Goal: Transaction & Acquisition: Download file/media

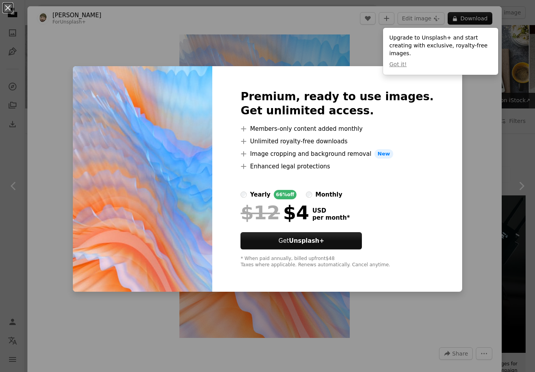
scroll to position [5677, 0]
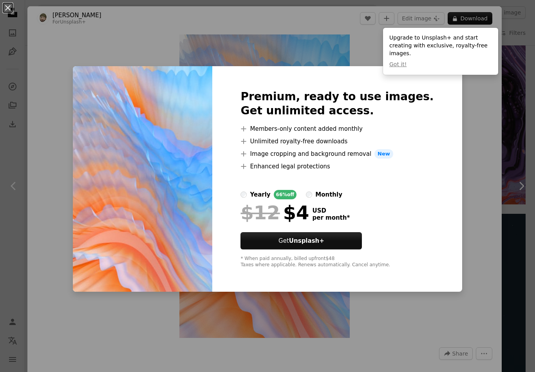
click at [503, 126] on div "An X shape Premium, ready to use images. Get unlimited access. A plus sign Memb…" at bounding box center [267, 186] width 535 height 372
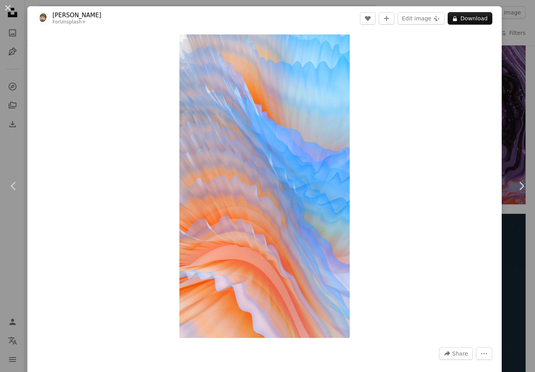
click at [492, 116] on div "Zoom in" at bounding box center [264, 186] width 474 height 311
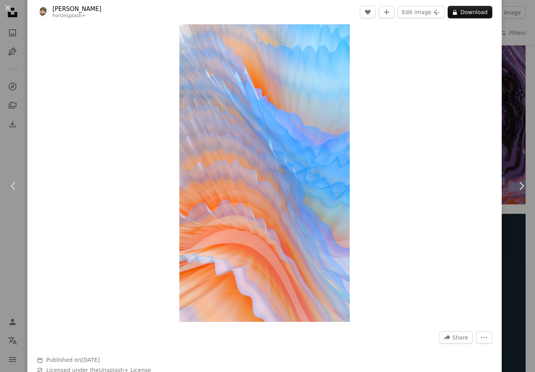
scroll to position [6, 0]
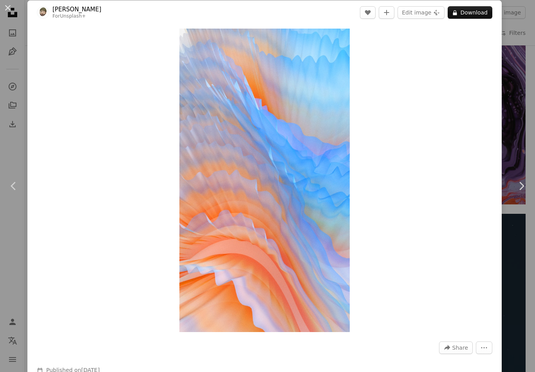
click at [525, 68] on div "An X shape Chevron left Chevron right [PERSON_NAME] For Unsplash+ A heart A plu…" at bounding box center [267, 186] width 535 height 372
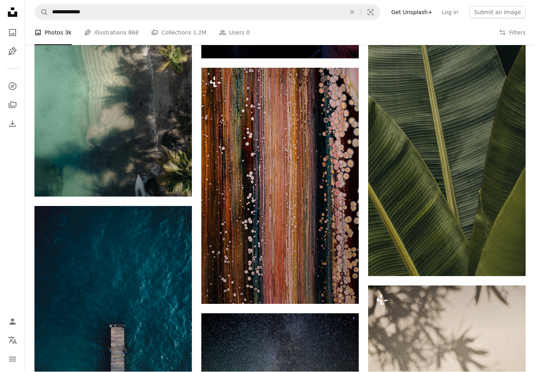
scroll to position [6521, 0]
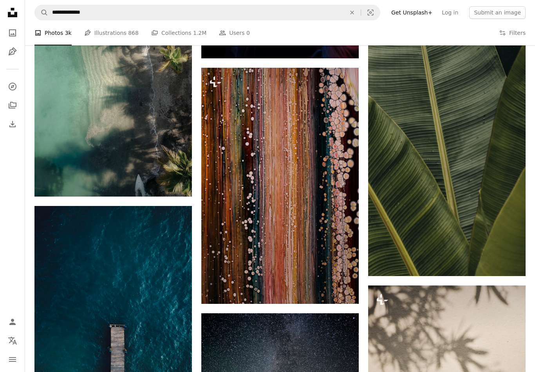
click at [511, 266] on icon "Arrow pointing down" at bounding box center [509, 261] width 6 height 9
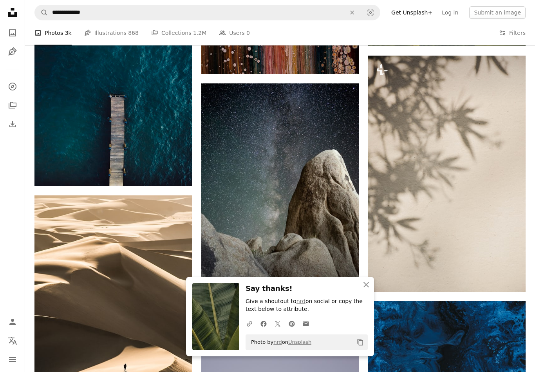
click at [363, 289] on icon "An X shape" at bounding box center [365, 284] width 9 height 9
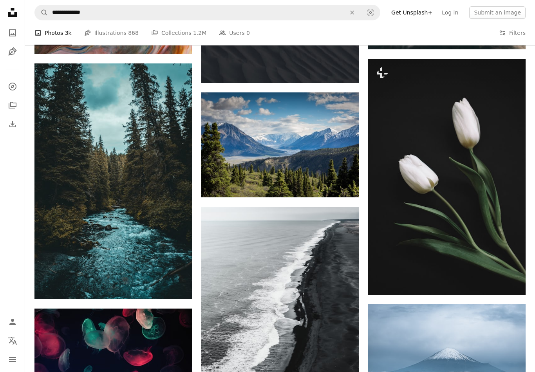
scroll to position [7604, 0]
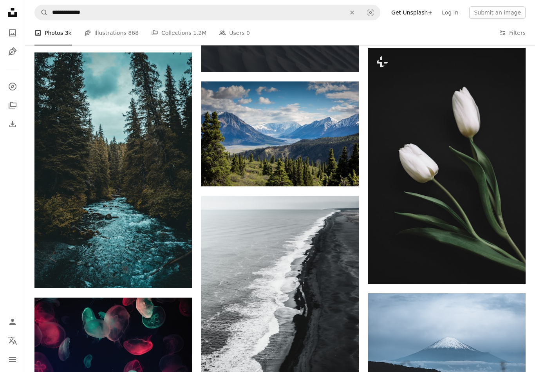
click at [348, 178] on link "Arrow pointing down" at bounding box center [343, 172] width 16 height 13
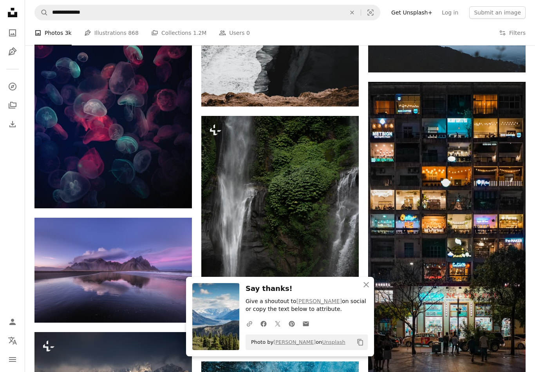
click at [362, 289] on icon "An X shape" at bounding box center [365, 284] width 9 height 9
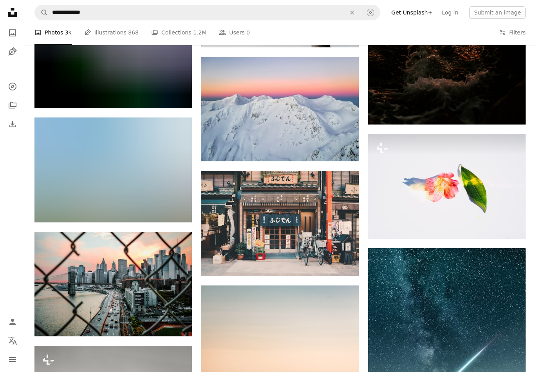
scroll to position [16660, 0]
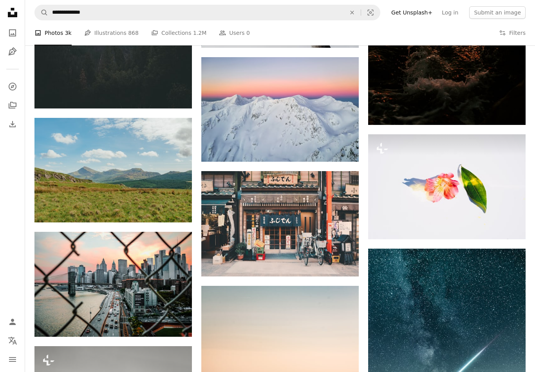
click at [173, 213] on icon "Arrow pointing down" at bounding box center [176, 207] width 6 height 9
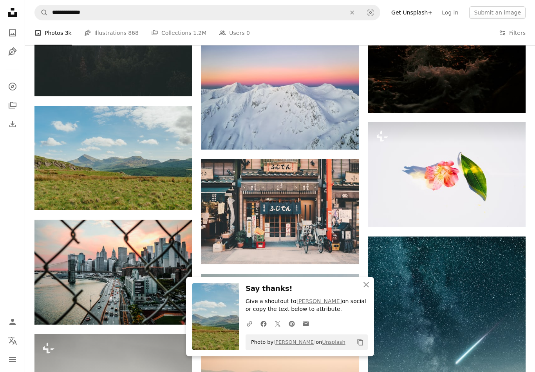
click at [138, 191] on img at bounding box center [112, 158] width 157 height 105
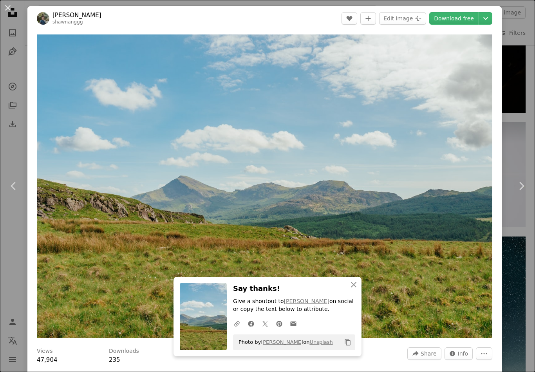
click at [350, 283] on icon "An X shape" at bounding box center [353, 284] width 9 height 9
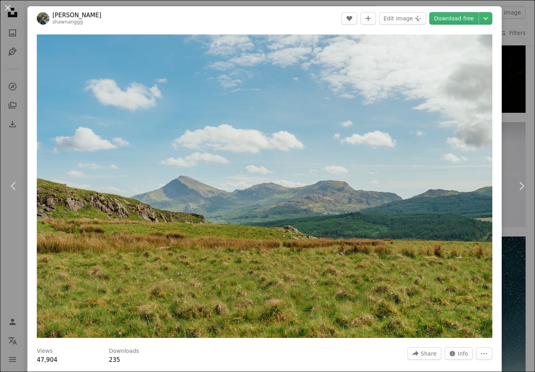
click at [338, 121] on img "Zoom in on this image" at bounding box center [264, 185] width 455 height 303
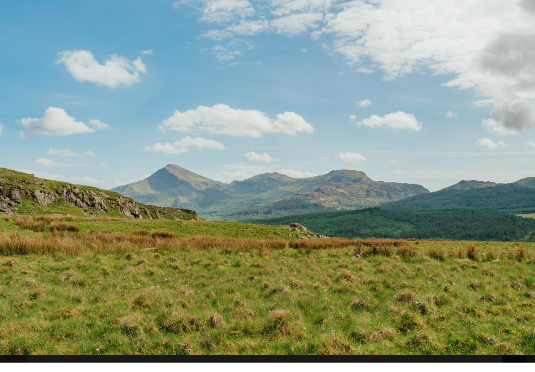
scroll to position [16673, 0]
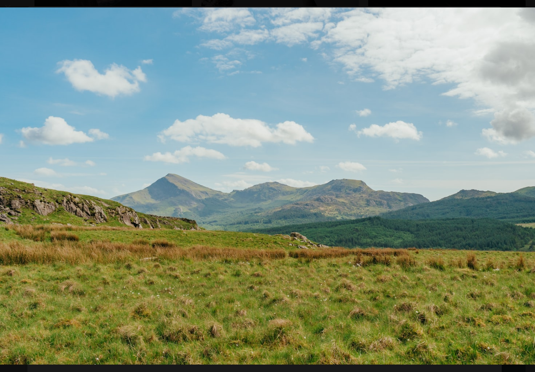
click at [337, 124] on img "Zoom out on this image" at bounding box center [267, 185] width 535 height 357
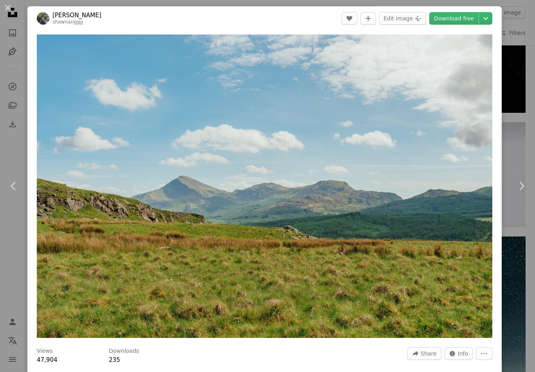
click at [525, 71] on div "An X shape Chevron left Chevron right [PERSON_NAME] A heart A plus sign Edit im…" at bounding box center [267, 186] width 535 height 372
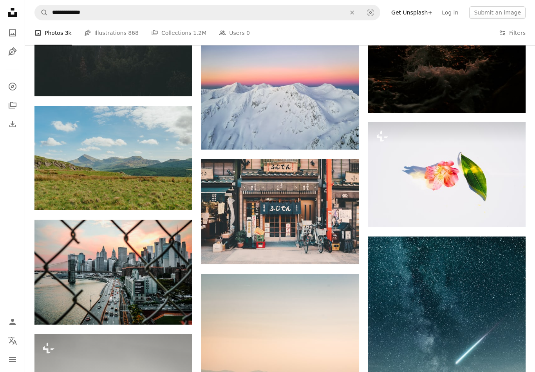
click at [139, 198] on img at bounding box center [112, 158] width 157 height 105
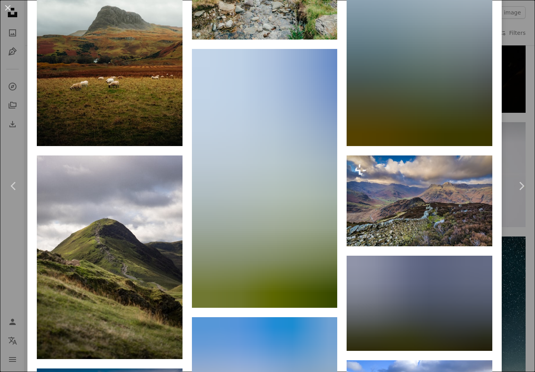
scroll to position [826, 0]
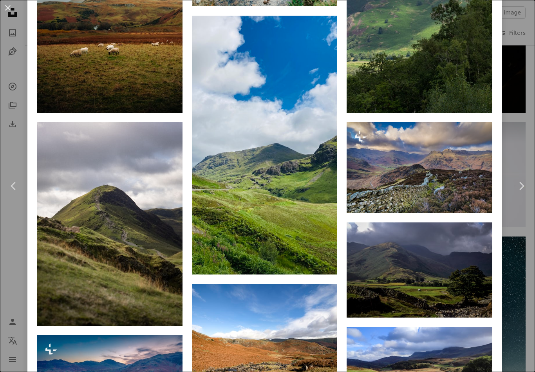
click at [324, 265] on icon "Arrow pointing down" at bounding box center [321, 259] width 6 height 9
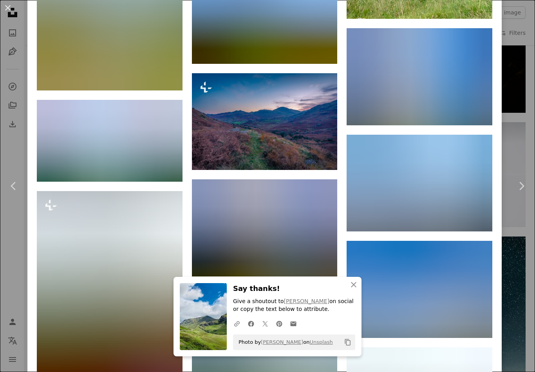
scroll to position [2246, 0]
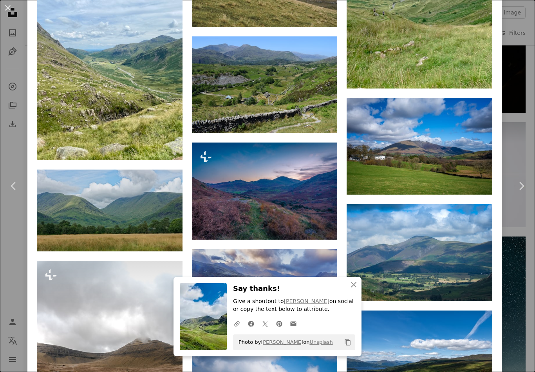
click at [168, 148] on icon "Download" at bounding box center [166, 145] width 5 height 5
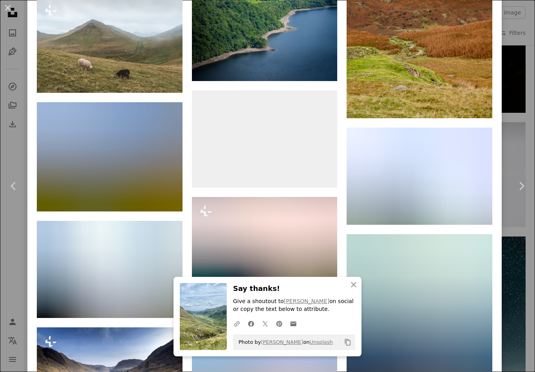
scroll to position [2742, 0]
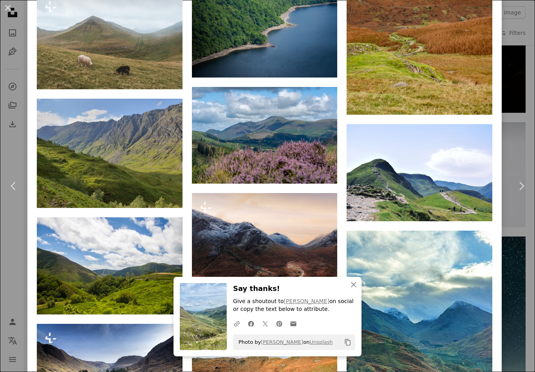
click at [294, 173] on img at bounding box center [265, 135] width 146 height 97
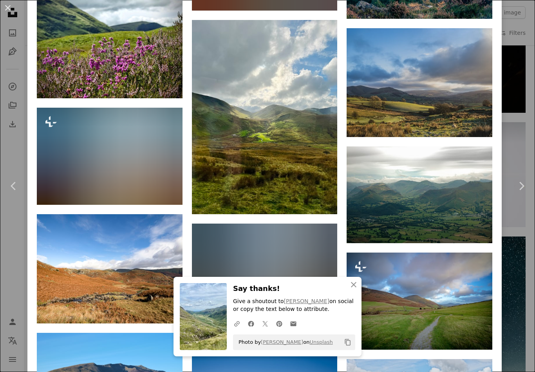
scroll to position [2173, 0]
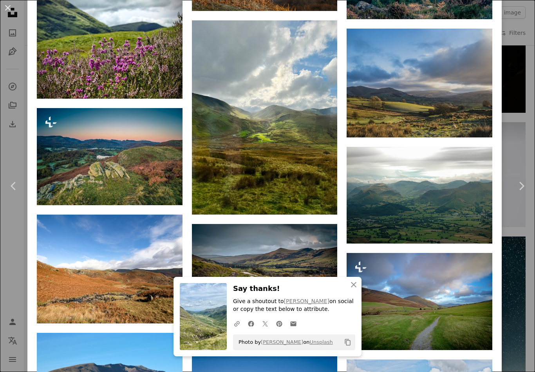
click at [124, 59] on img at bounding box center [110, 43] width 146 height 109
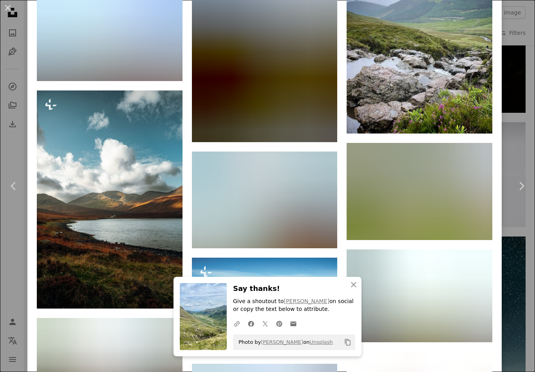
scroll to position [2464, 0]
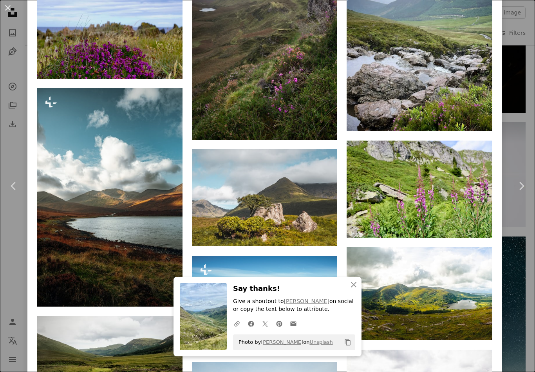
click at [522, 109] on div "An X shape Chevron left Chevron right Vsevolod s3vr A heart A plus sign Edit im…" at bounding box center [267, 186] width 535 height 372
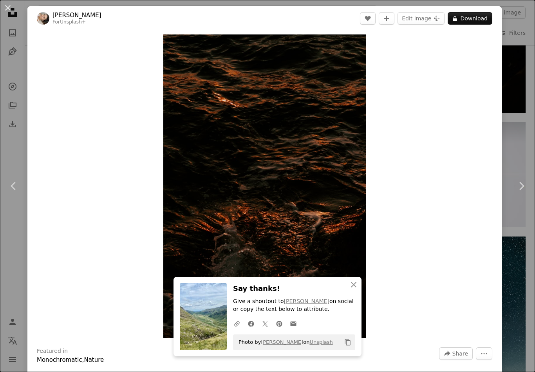
click at [520, 106] on div "An X shape Chevron left Chevron right [PERSON_NAME] For Unsplash+ A heart A plu…" at bounding box center [267, 186] width 535 height 372
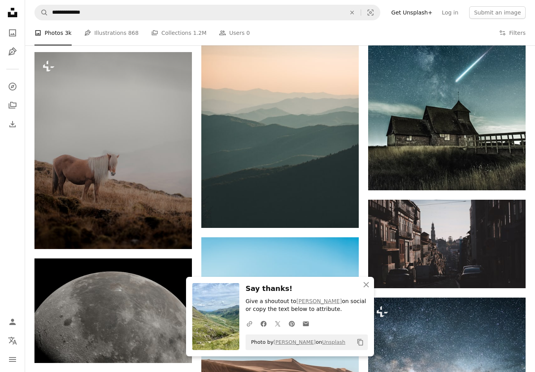
click at [365, 287] on icon "button" at bounding box center [365, 284] width 5 height 5
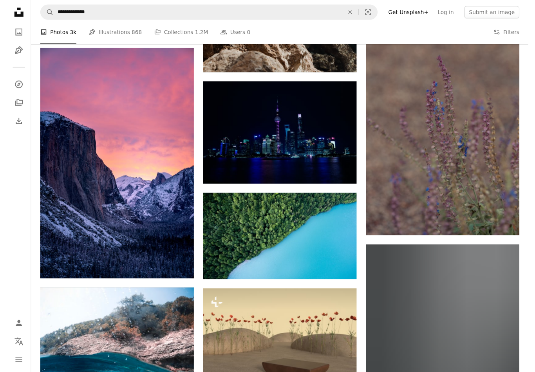
scroll to position [19724, 0]
